Goal: Information Seeking & Learning: Learn about a topic

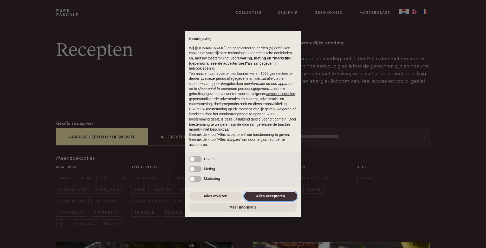
click at [258, 197] on button "Alles accepteren" at bounding box center [270, 196] width 53 height 9
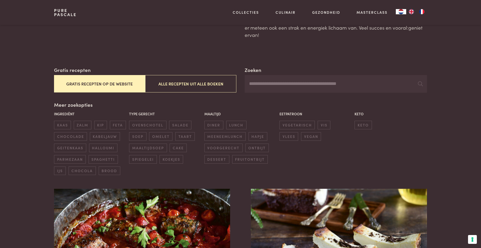
scroll to position [106, 0]
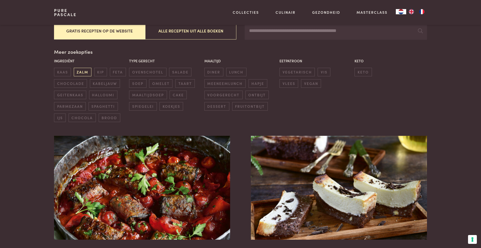
click at [85, 73] on span "zalm" at bounding box center [83, 72] width 18 height 9
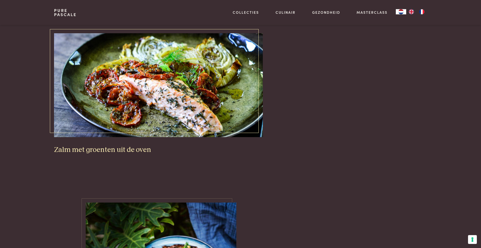
scroll to position [491, 0]
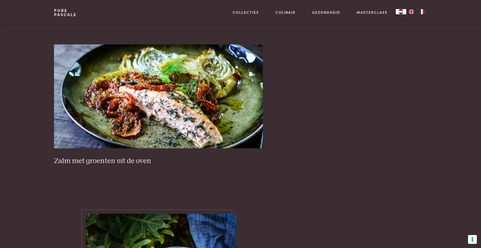
scroll to position [110, 0]
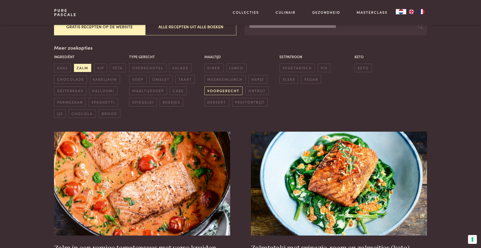
click at [212, 90] on span "voorgerecht" at bounding box center [224, 91] width 38 height 9
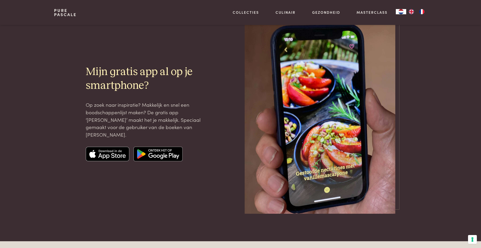
scroll to position [623, 0]
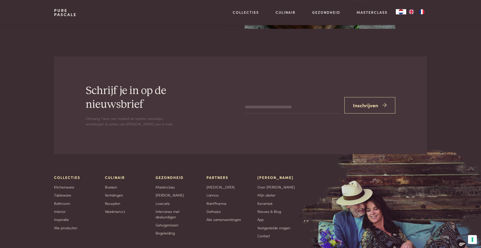
scroll to position [668, 0]
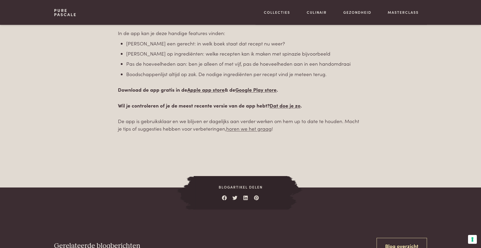
scroll to position [345, 0]
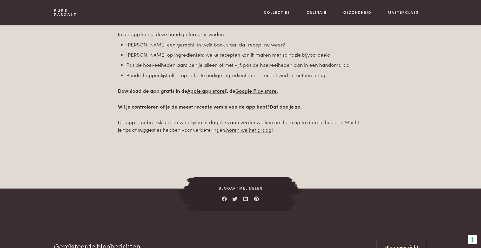
click at [281, 110] on link "Dat doe je zo" at bounding box center [285, 106] width 31 height 7
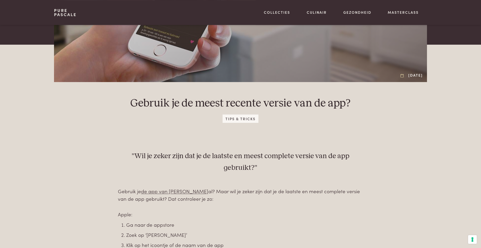
scroll to position [159, 0]
